Goal: Information Seeking & Learning: Find specific page/section

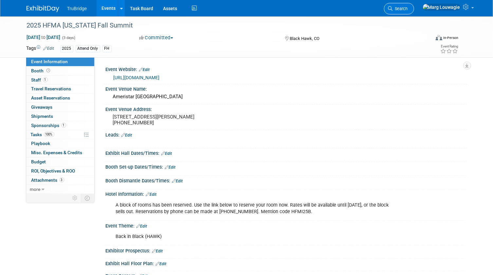
drag, startPoint x: 417, startPoint y: 8, endPoint x: 413, endPoint y: 23, distance: 16.1
click at [393, 8] on icon at bounding box center [390, 8] width 5 height 5
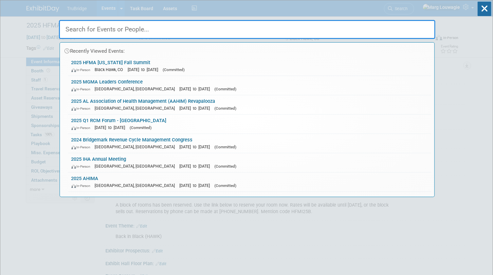
click at [413, 24] on input "text" at bounding box center [247, 29] width 377 height 19
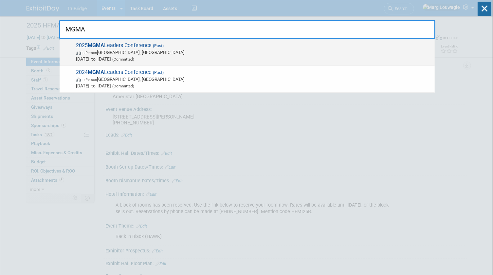
type input "MGMA"
click at [175, 51] on span "In-Person Orlando, FL" at bounding box center [253, 52] width 355 height 7
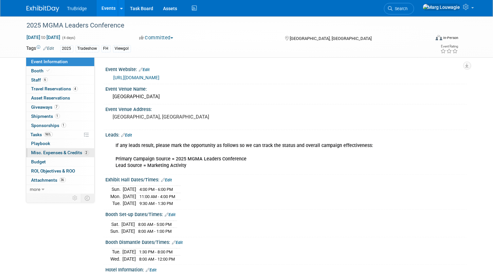
click at [44, 152] on span "Misc. Expenses & Credits 2" at bounding box center [60, 152] width 58 height 5
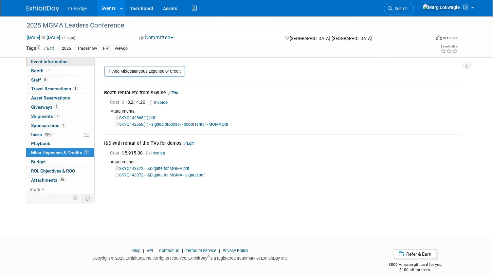
click at [63, 61] on span "Event Information" at bounding box center [49, 61] width 37 height 5
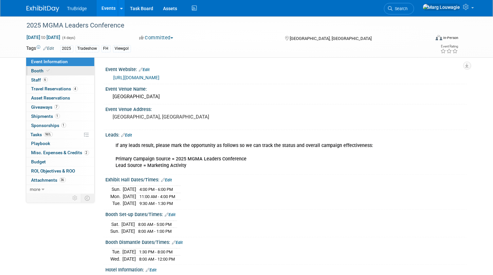
click at [55, 70] on link "Booth" at bounding box center [60, 70] width 68 height 9
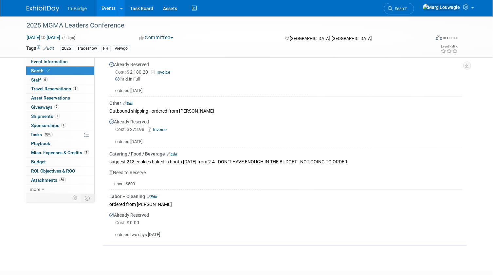
scroll to position [455, 0]
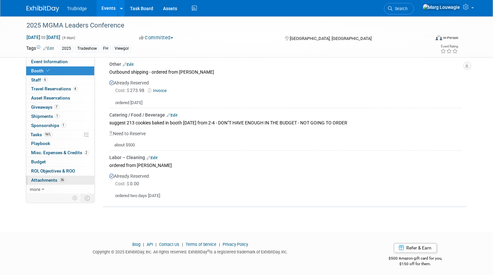
click at [50, 180] on span "Attachments 36" at bounding box center [48, 180] width 34 height 5
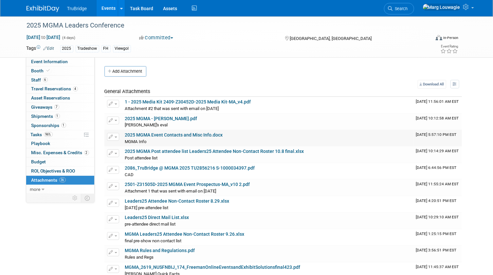
click at [213, 135] on link "2025 MGMA Event Contacts and Misc Info.docx" at bounding box center [174, 134] width 98 height 5
